Goal: Information Seeking & Learning: Learn about a topic

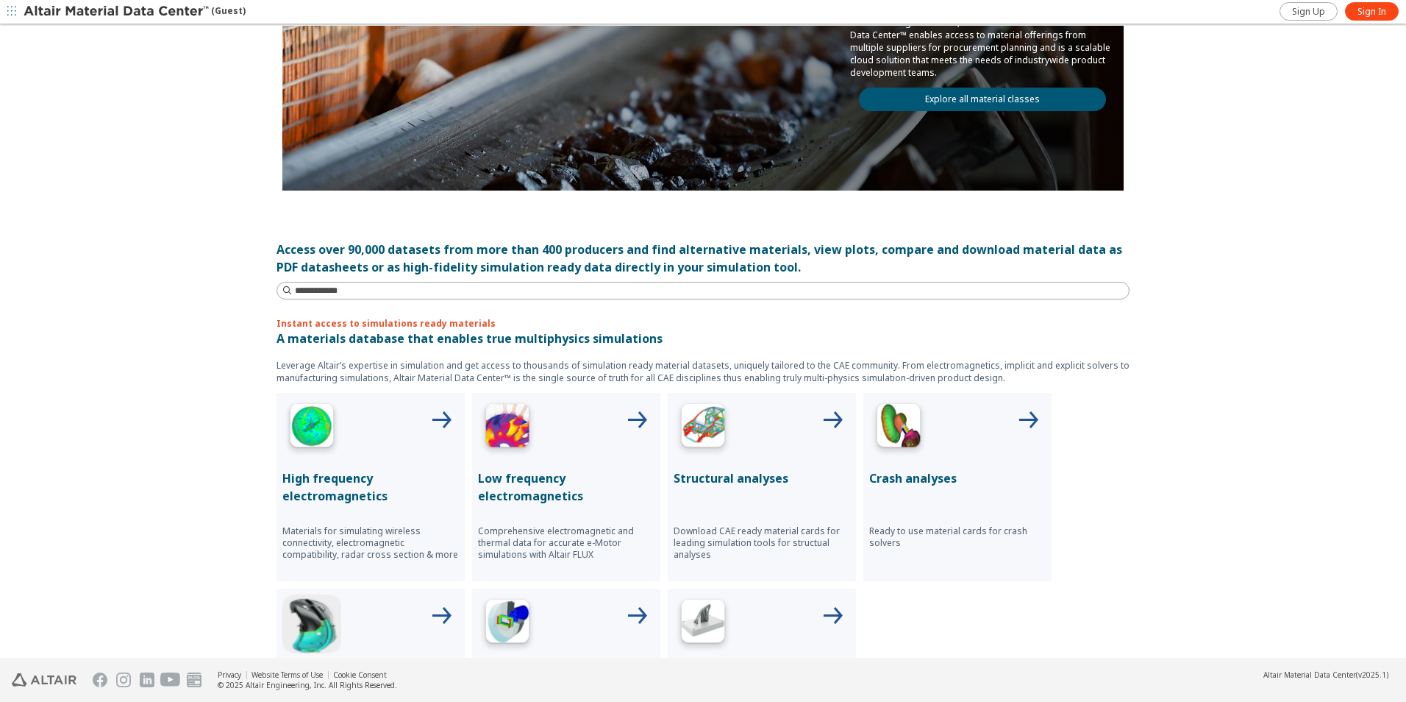
scroll to position [368, 0]
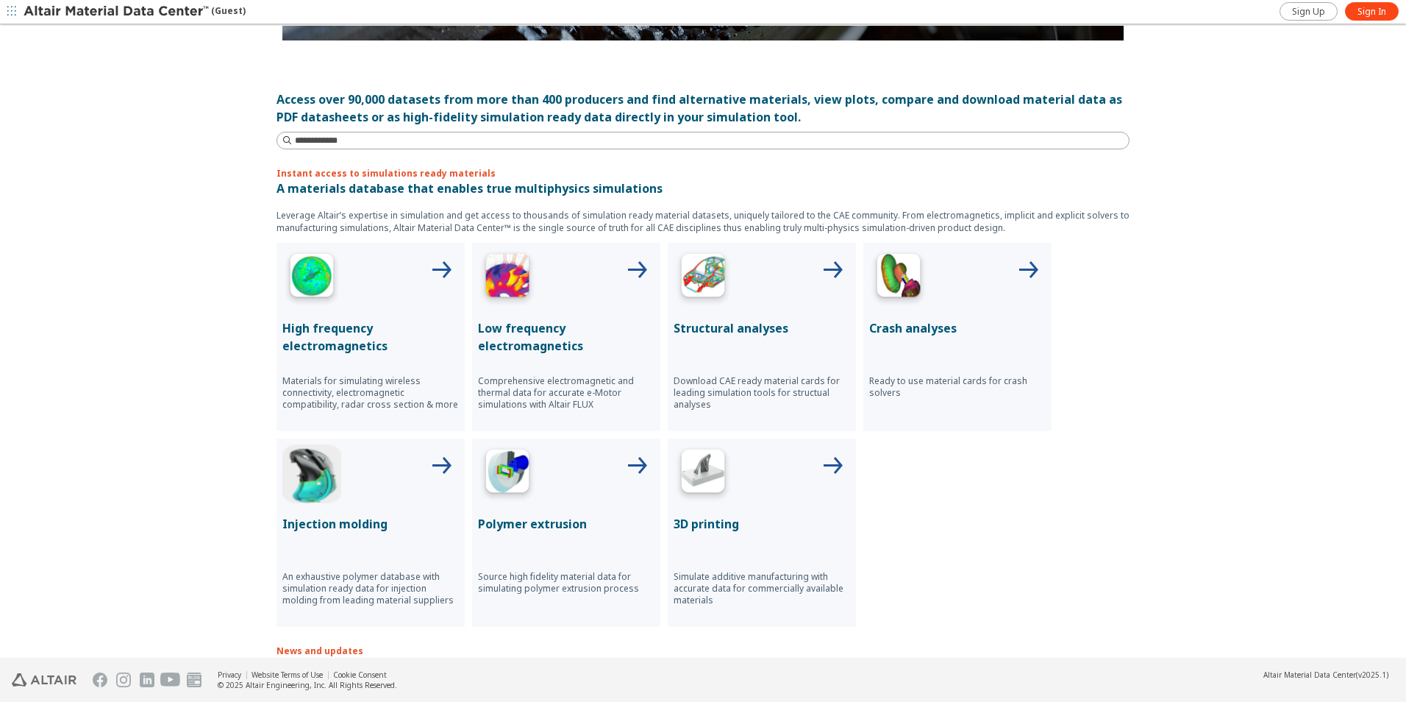
click at [791, 301] on div at bounding box center [762, 278] width 177 height 59
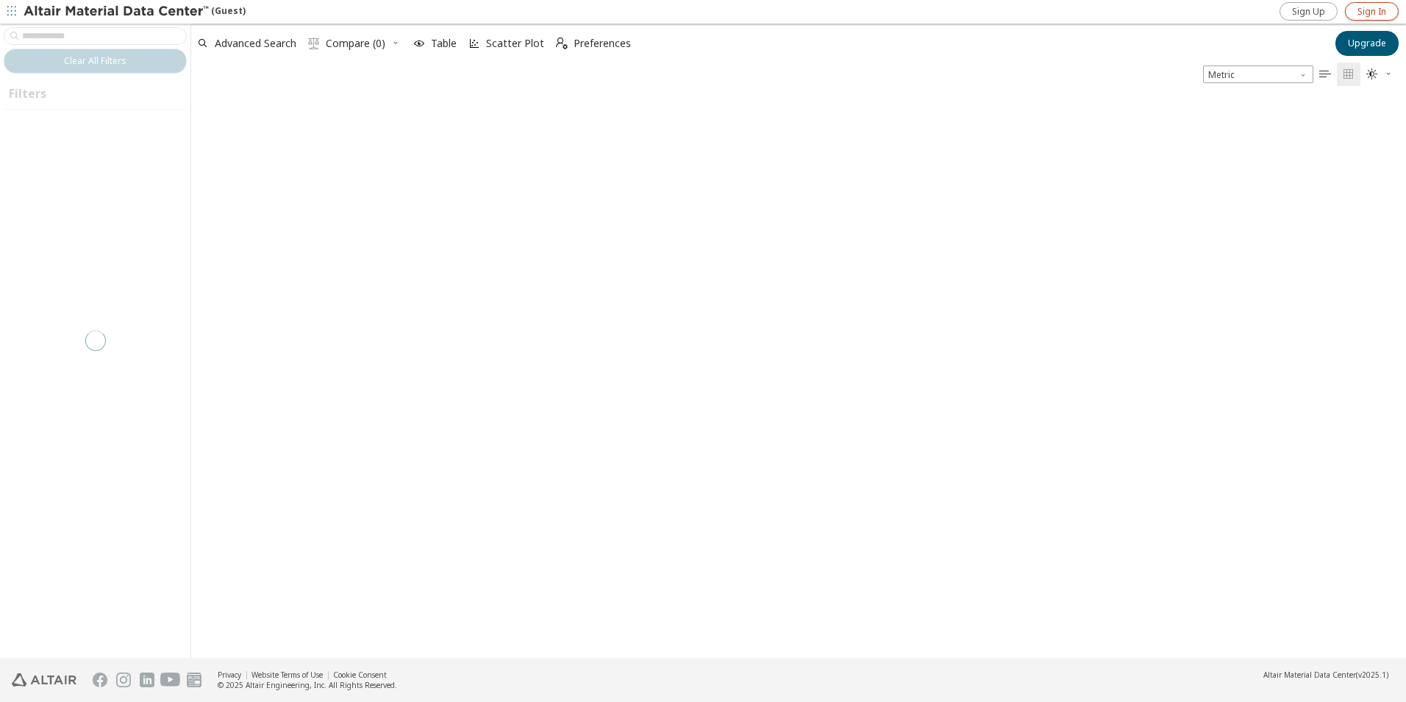
click at [1361, 10] on span "Sign In" at bounding box center [1372, 12] width 29 height 12
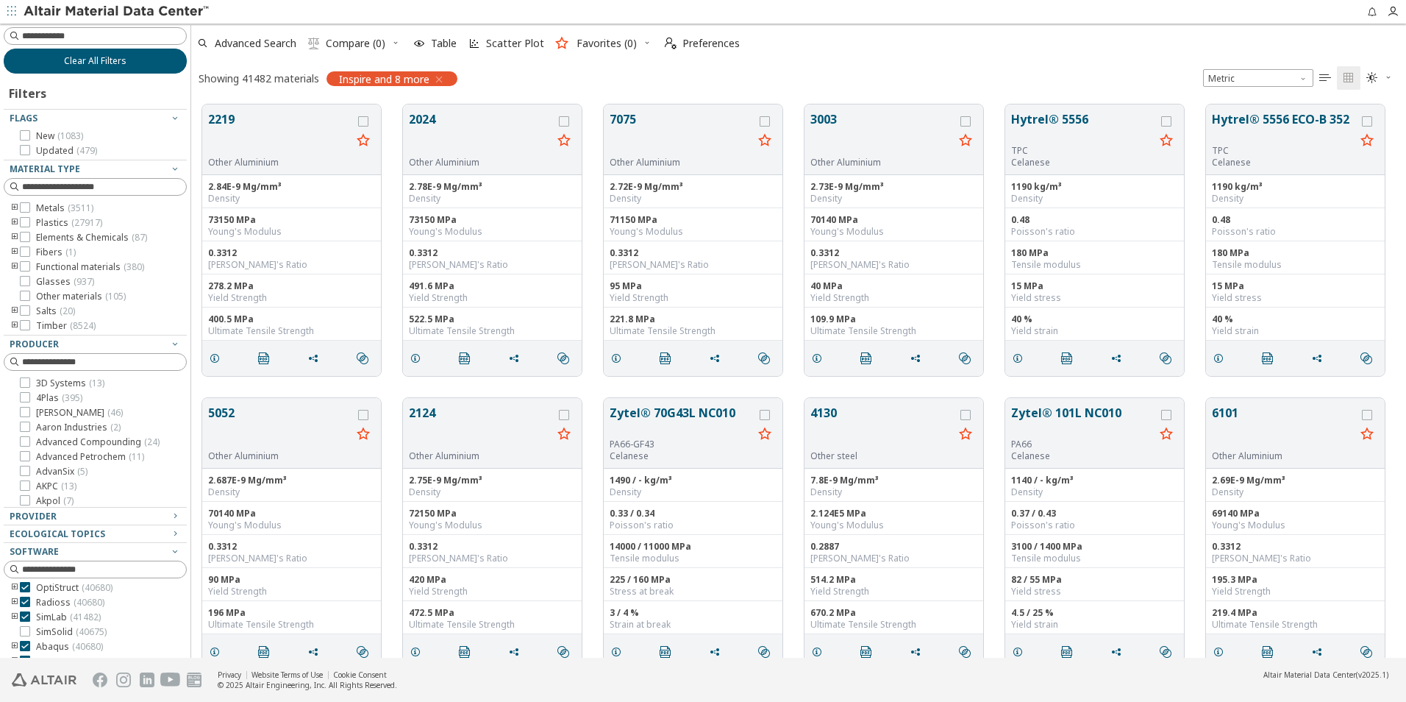
click at [132, 63] on button "Clear All Filters" at bounding box center [95, 61] width 183 height 25
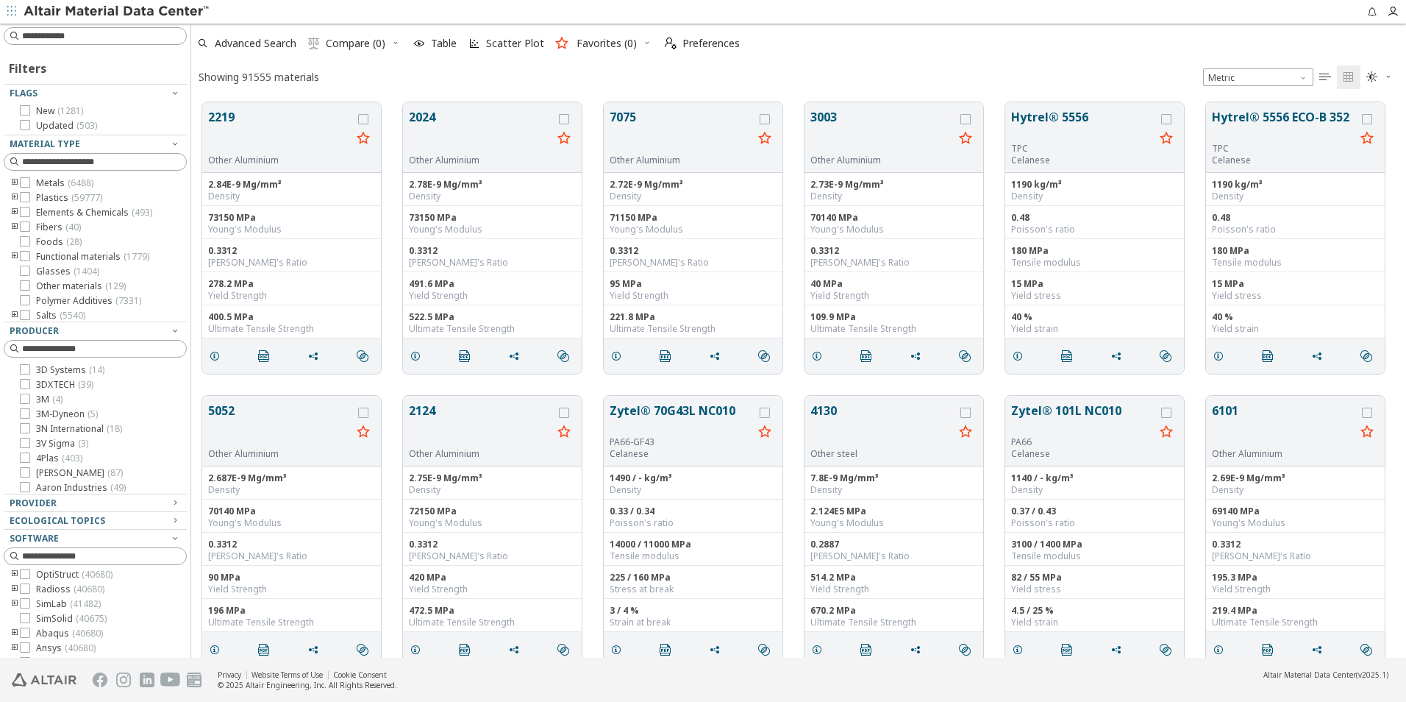
scroll to position [555, 1204]
click at [10, 196] on icon "toogle group" at bounding box center [15, 198] width 10 height 12
click at [35, 211] on icon "toogle group" at bounding box center [37, 213] width 10 height 12
click at [71, 202] on icon at bounding box center [69, 197] width 10 height 10
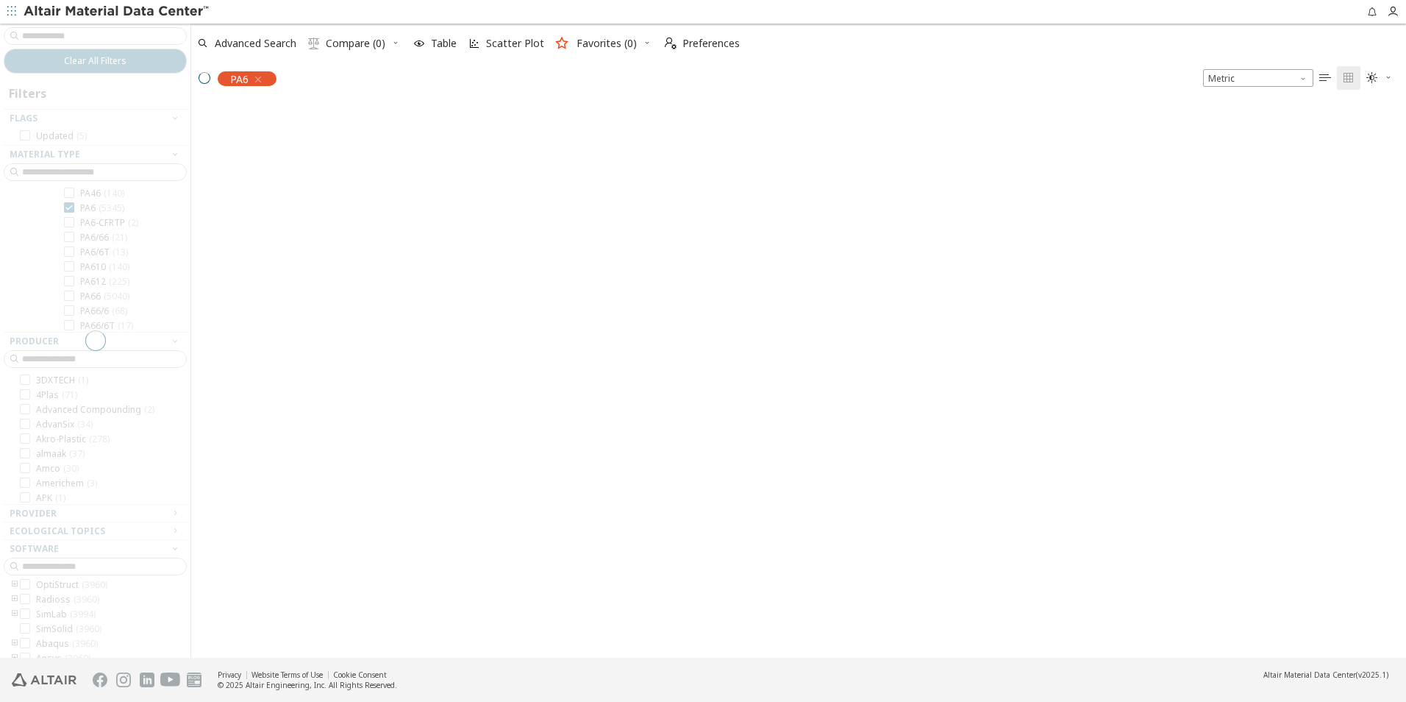
scroll to position [62, 0]
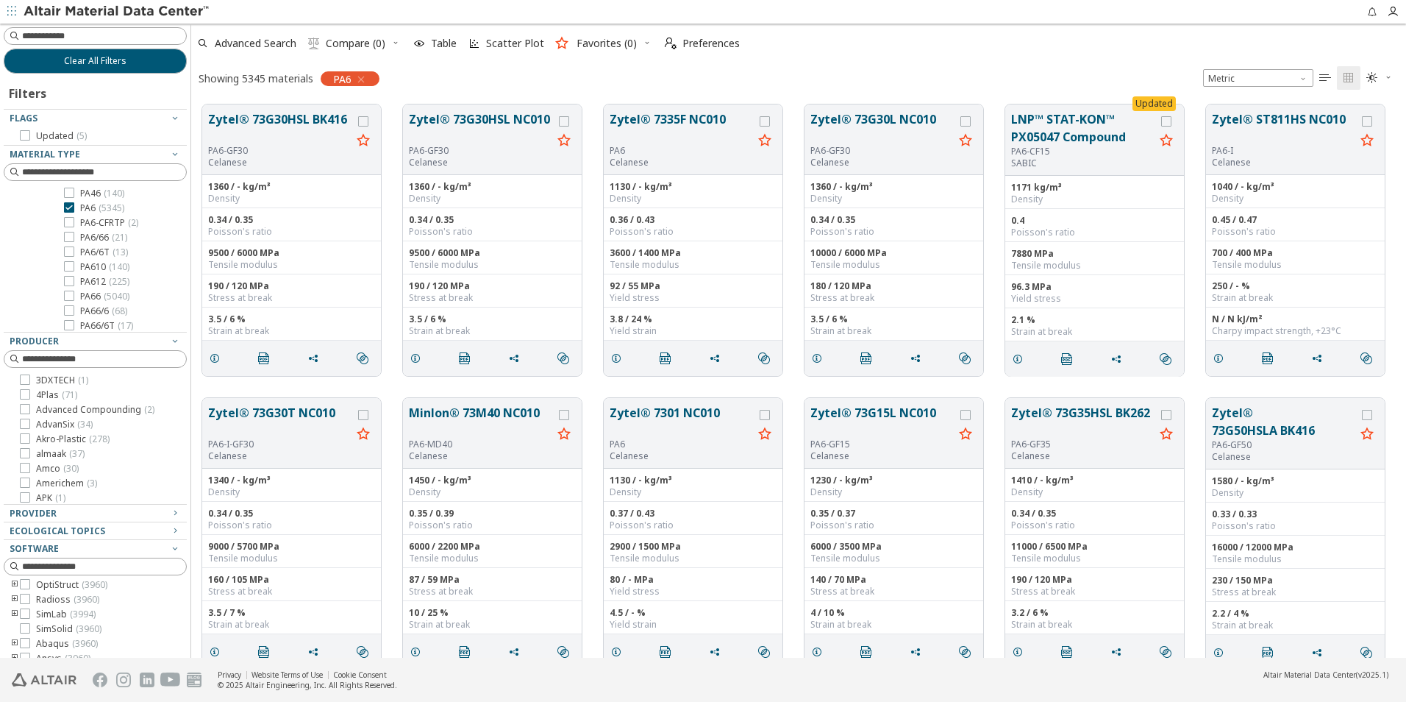
click at [101, 38] on input at bounding box center [104, 36] width 164 height 15
click at [884, 146] on div "PA6-GF30" at bounding box center [882, 151] width 143 height 12
click at [860, 119] on button "Zytel® 73G30L NC010" at bounding box center [882, 127] width 143 height 35
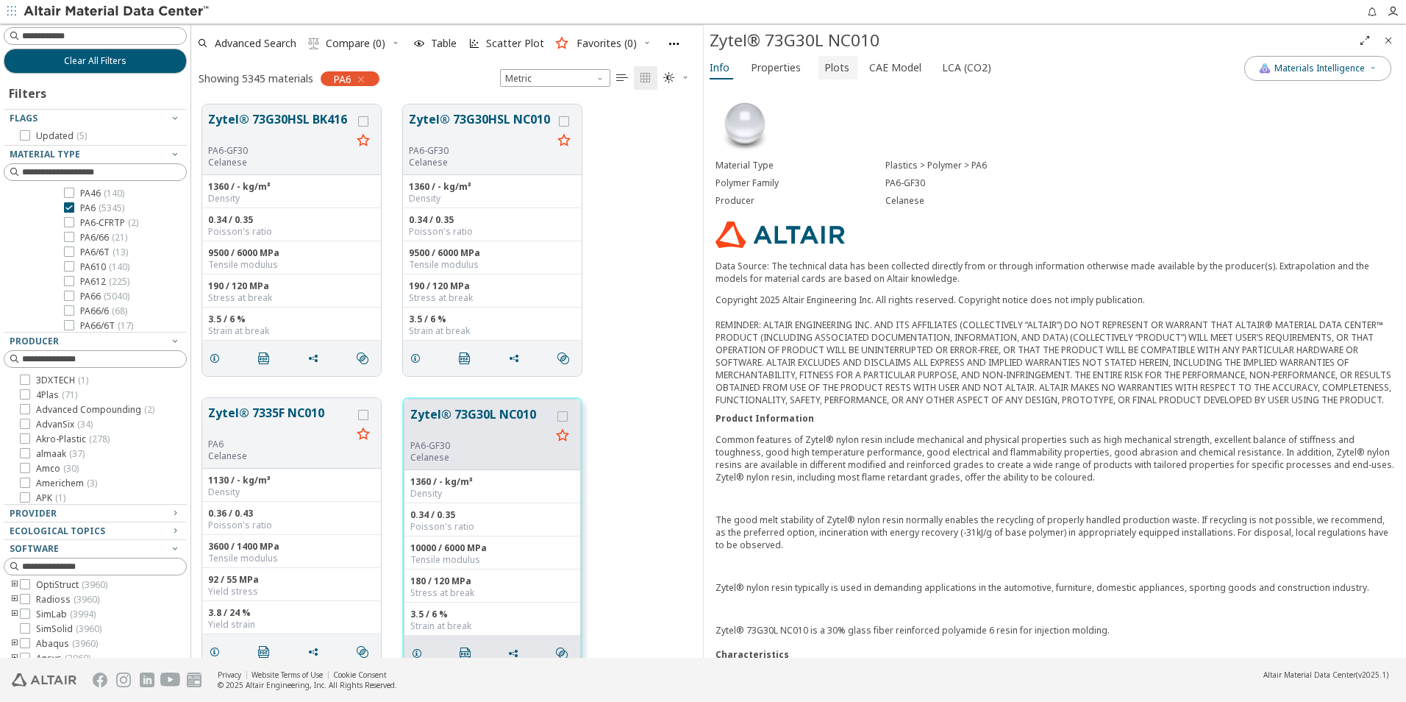
click at [824, 67] on span "Plots" at bounding box center [836, 68] width 25 height 24
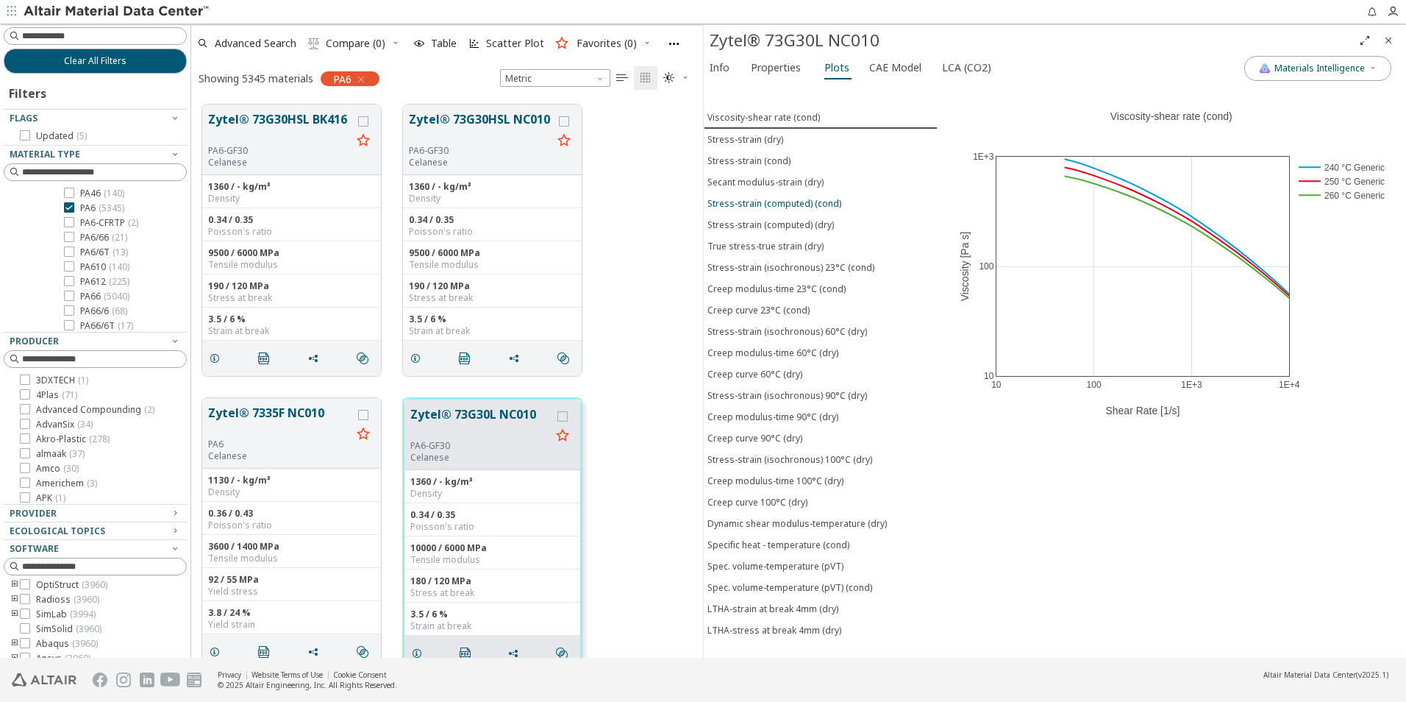
click at [810, 206] on div "Stress-strain (computed) (cond)" at bounding box center [775, 203] width 134 height 13
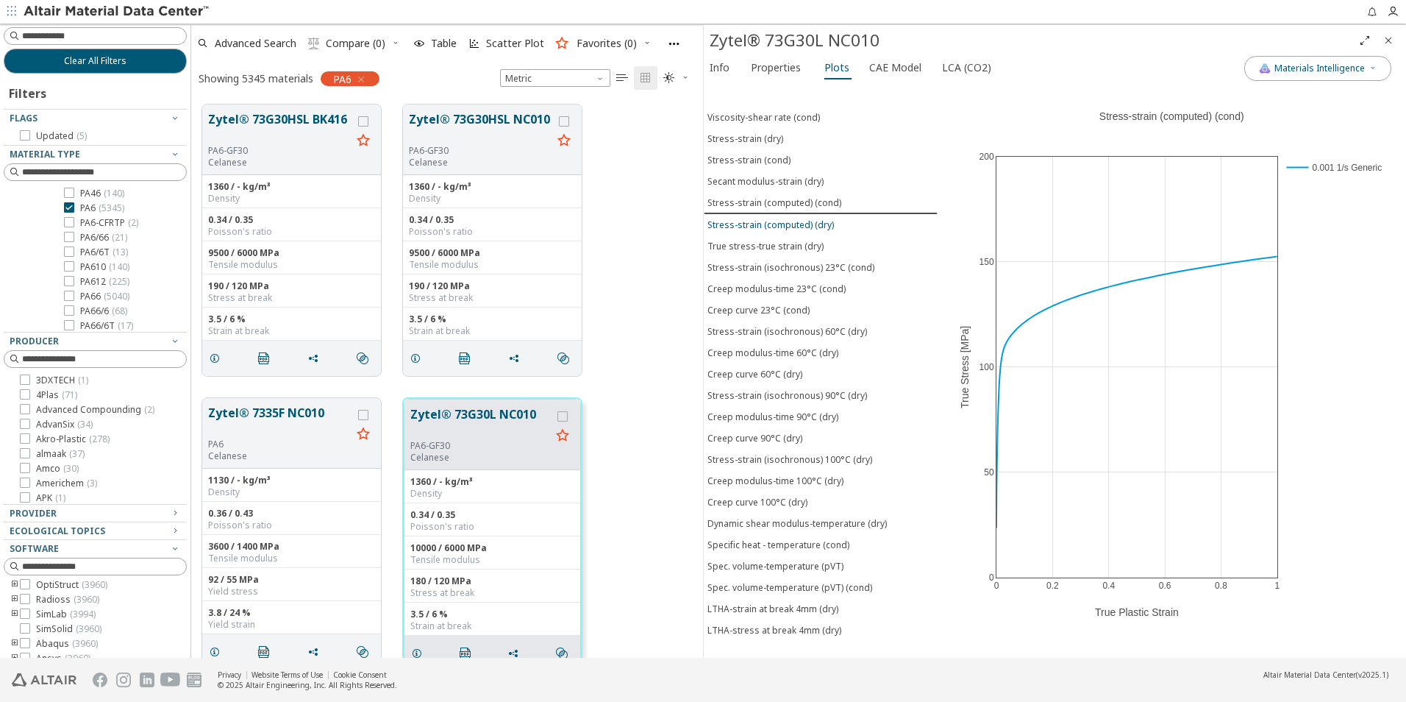
click at [815, 222] on div "Stress-strain (computed) (dry)" at bounding box center [771, 224] width 127 height 13
click at [802, 200] on div "Stress-strain (computed) (cond)" at bounding box center [775, 202] width 134 height 13
click at [784, 169] on button "Stress-strain (cond)" at bounding box center [821, 159] width 234 height 21
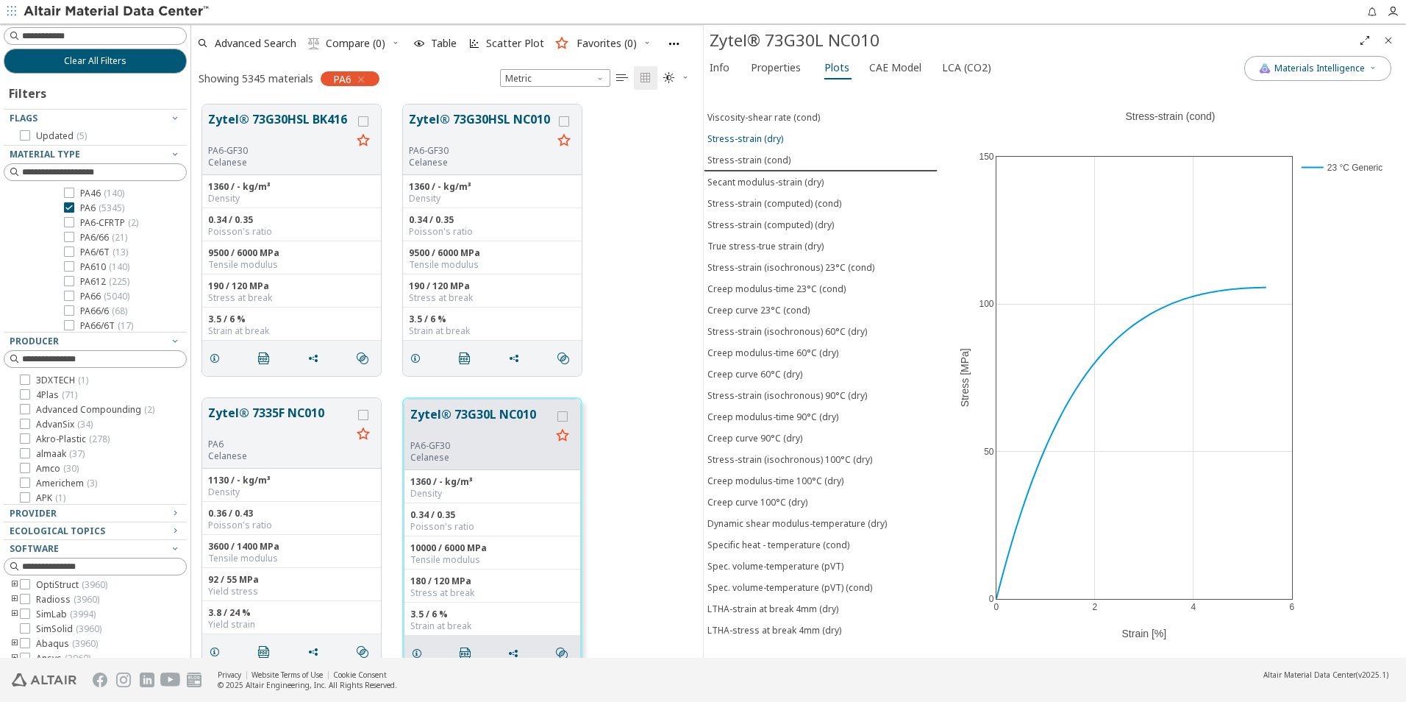
click at [773, 143] on div "Stress-strain (dry)" at bounding box center [746, 138] width 76 height 13
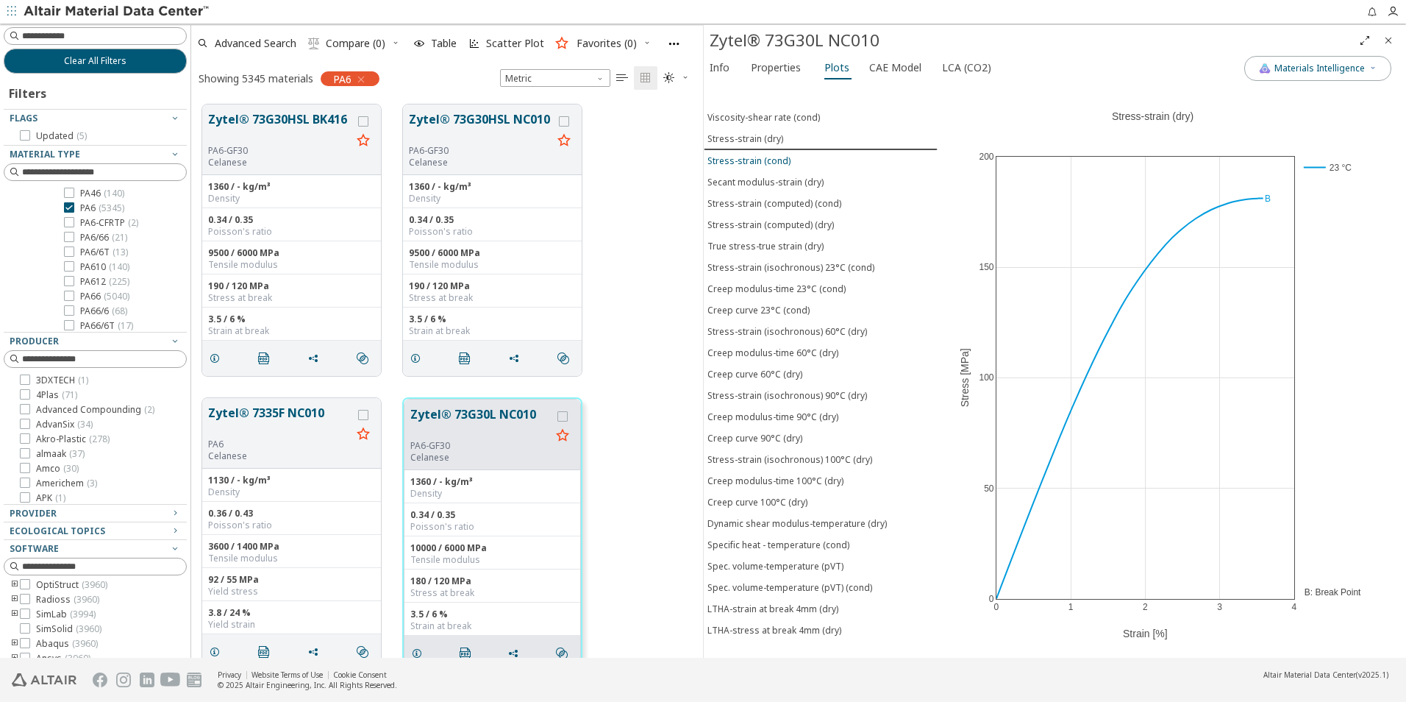
click at [774, 150] on button "Stress-strain (cond)" at bounding box center [821, 160] width 234 height 21
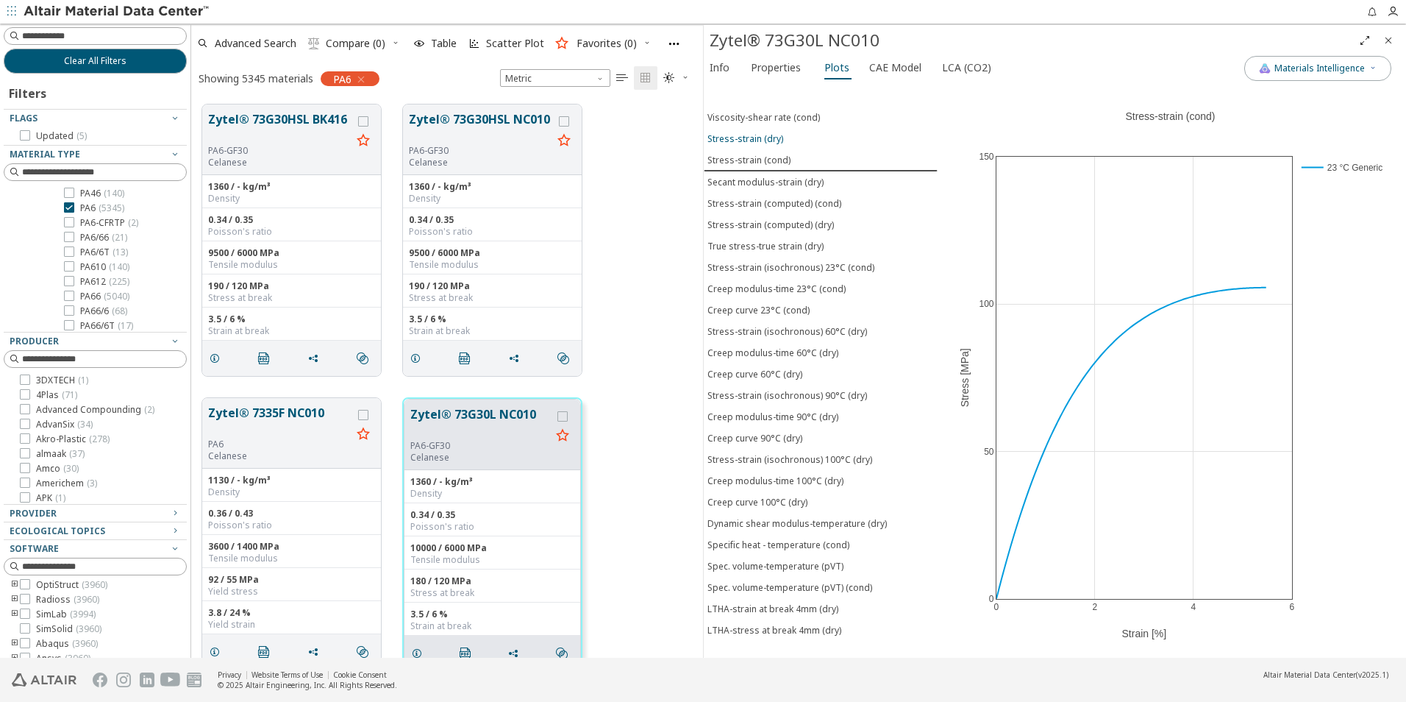
click at [753, 140] on div "Stress-strain (dry)" at bounding box center [746, 138] width 76 height 13
